Goal: Navigation & Orientation: Understand site structure

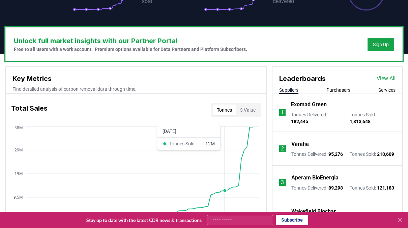
scroll to position [178, 0]
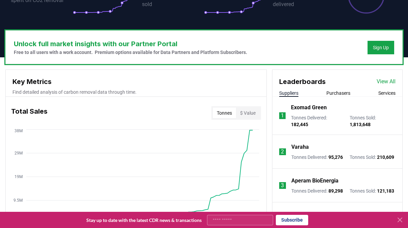
click at [389, 93] on button "Services" at bounding box center [387, 93] width 17 height 7
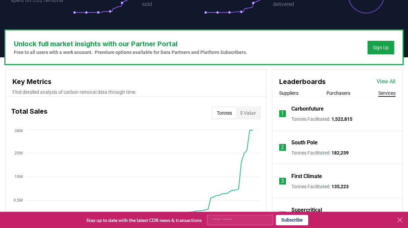
click at [287, 94] on button "Suppliers" at bounding box center [288, 93] width 19 height 7
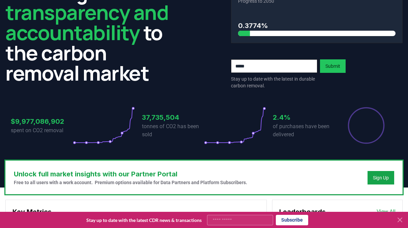
scroll to position [0, 0]
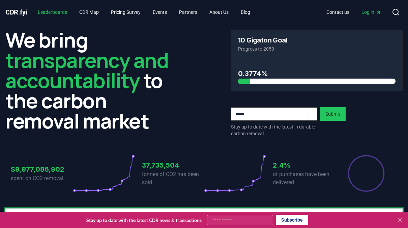
click at [49, 10] on link "Leaderboards" at bounding box center [52, 12] width 40 height 12
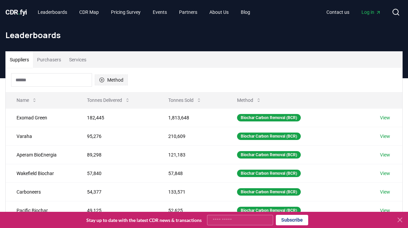
click at [100, 80] on icon "button" at bounding box center [101, 79] width 5 height 5
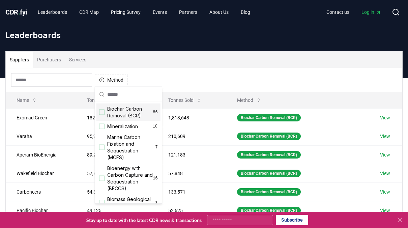
click at [177, 73] on div "Method" at bounding box center [204, 80] width 397 height 24
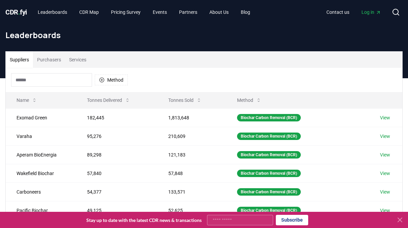
click at [400, 221] on icon at bounding box center [400, 220] width 8 height 8
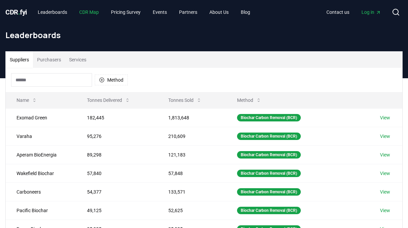
click at [87, 10] on link "CDR Map" at bounding box center [89, 12] width 30 height 12
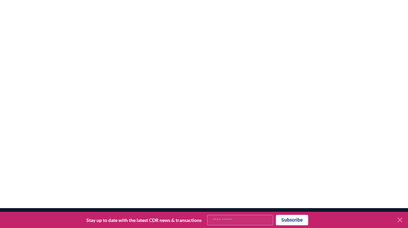
scroll to position [205, 0]
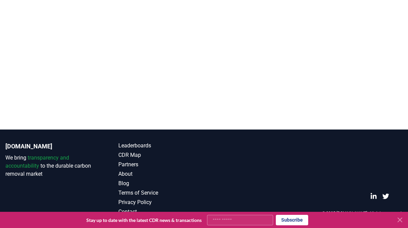
click at [400, 219] on icon at bounding box center [400, 220] width 8 height 8
